Goal: Task Accomplishment & Management: Manage account settings

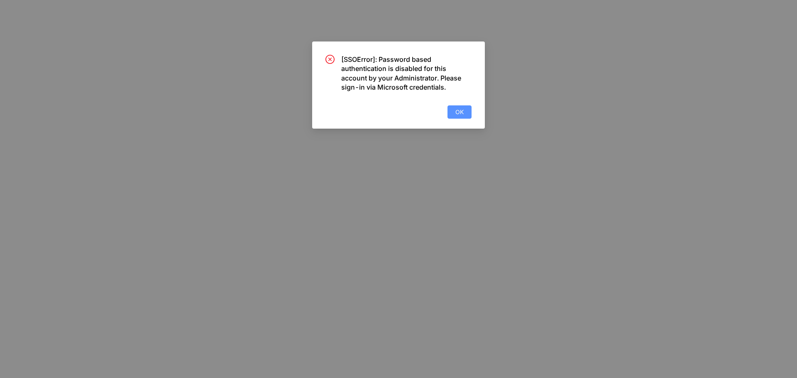
click at [462, 112] on span "OK" at bounding box center [460, 112] width 8 height 9
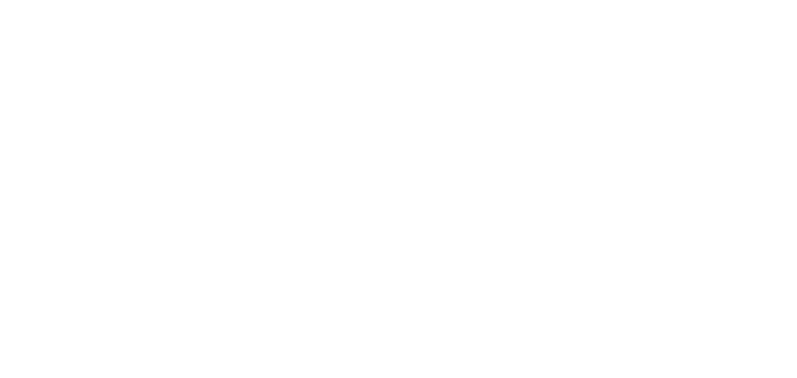
click at [482, 103] on div at bounding box center [398, 189] width 797 height 378
click at [541, 162] on div at bounding box center [398, 189] width 797 height 378
